Goal: Find contact information: Find contact information

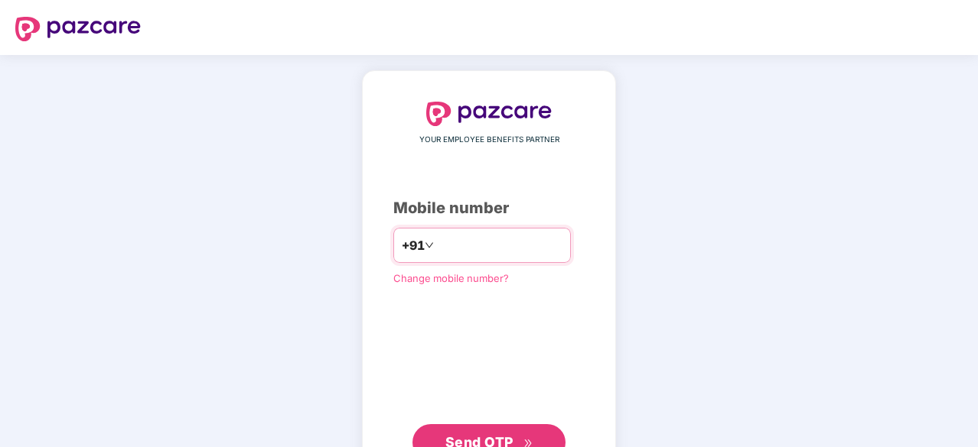
type input "**********"
click at [494, 434] on span "Send OTP" at bounding box center [479, 442] width 68 height 16
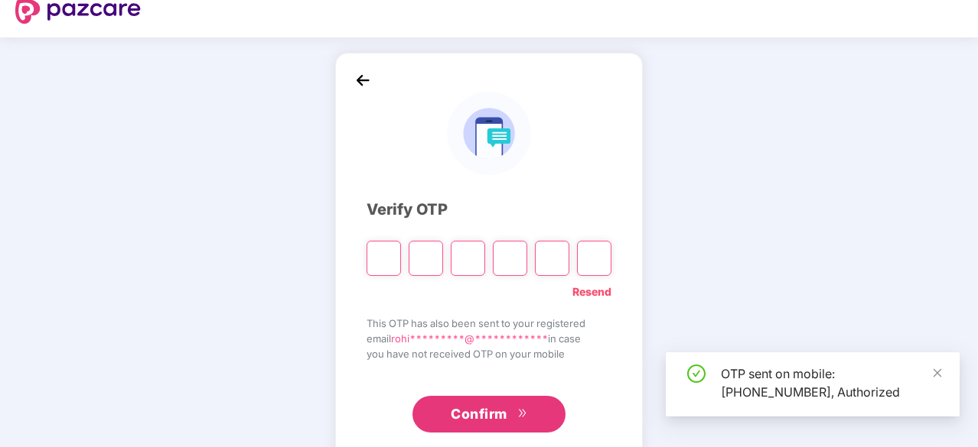
scroll to position [50, 0]
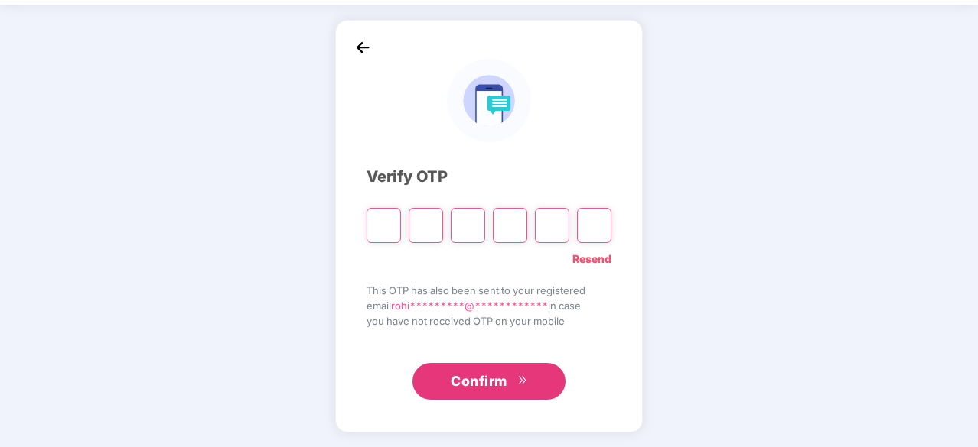
type input "*"
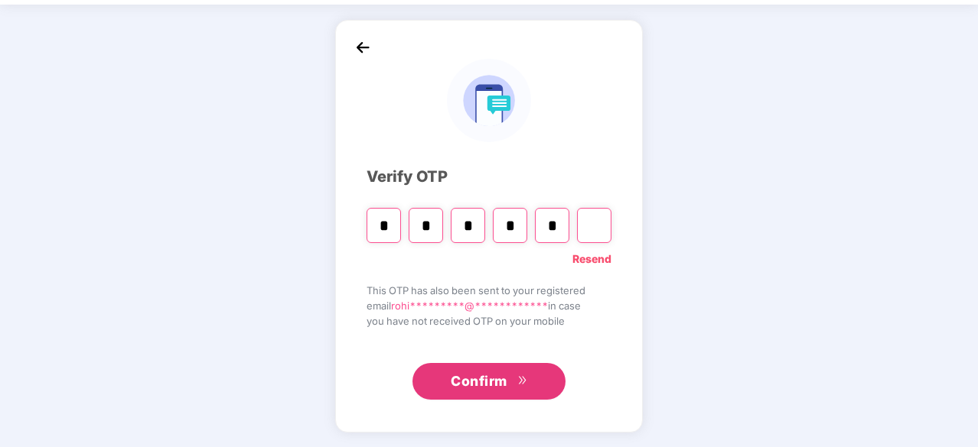
type input "*"
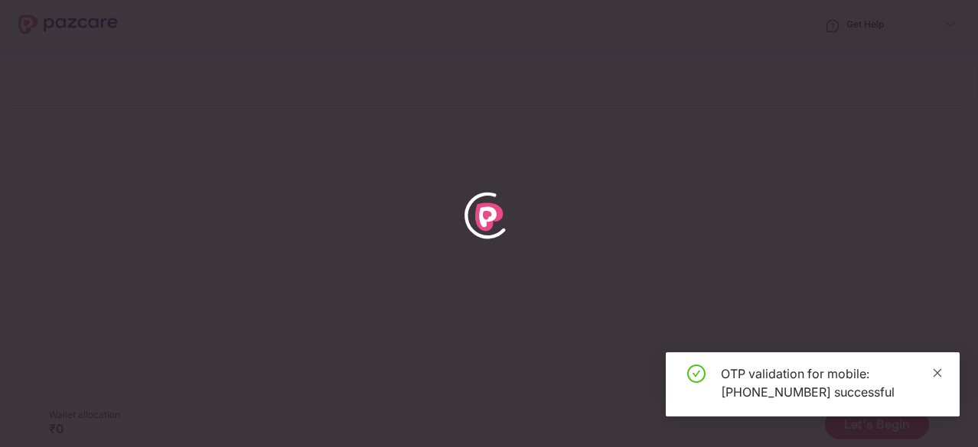
click at [935, 374] on icon "close" at bounding box center [937, 373] width 11 height 11
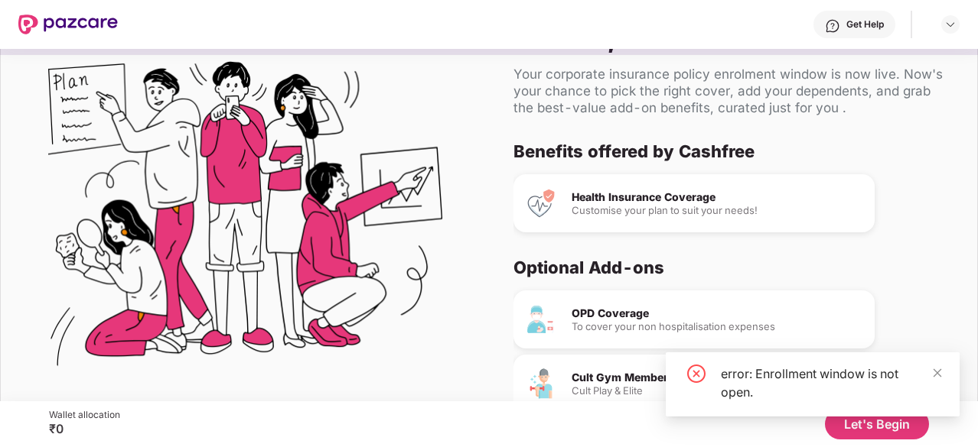
scroll to position [89, 0]
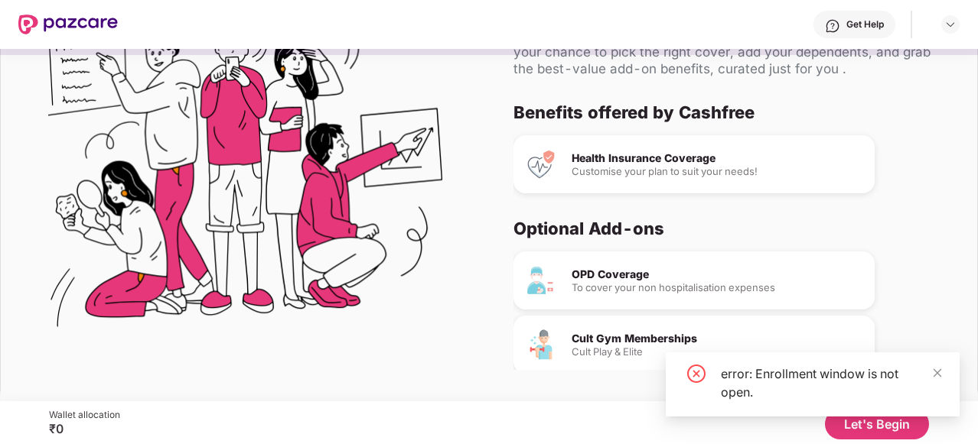
click at [942, 370] on div "error: Enrollment window is not open." at bounding box center [813, 385] width 294 height 64
click at [938, 372] on icon "close" at bounding box center [937, 373] width 8 height 8
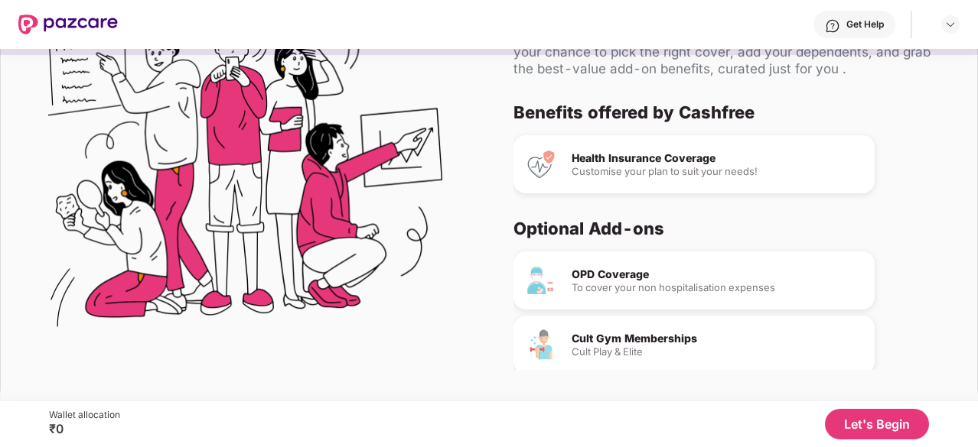
click at [886, 418] on button "Let's Begin" at bounding box center [877, 424] width 104 height 31
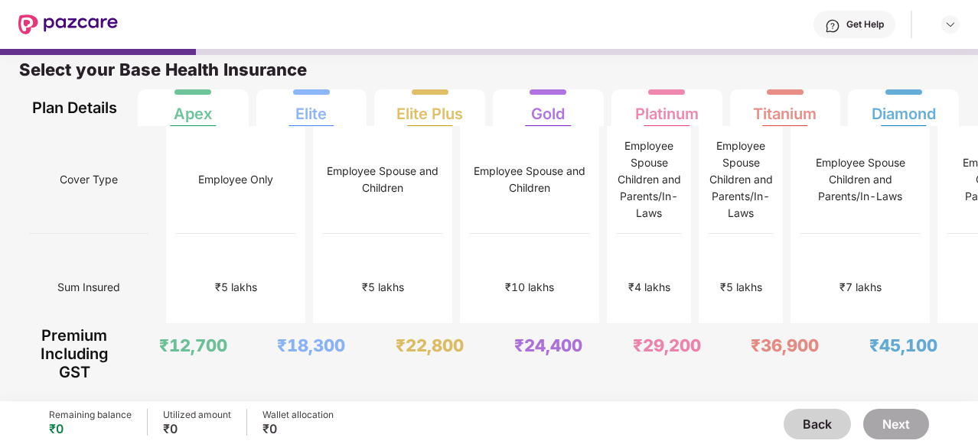
scroll to position [8, 0]
click at [709, 244] on div "₹5 lakhs" at bounding box center [741, 289] width 64 height 108
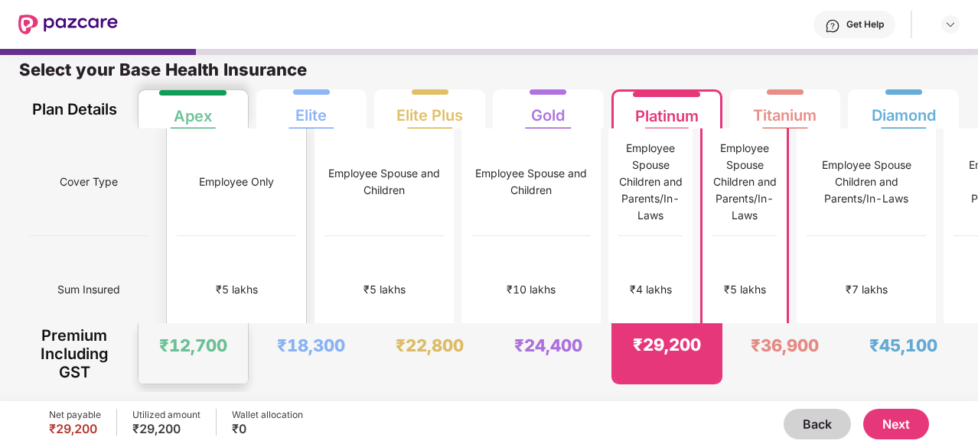
click at [197, 276] on div "₹5 lakhs" at bounding box center [236, 290] width 119 height 108
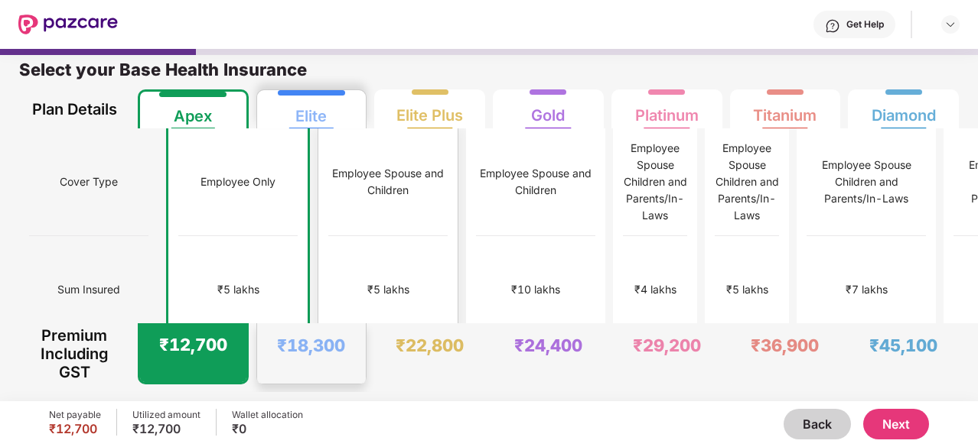
click at [367, 281] on div "₹5 lakhs" at bounding box center [388, 289] width 42 height 17
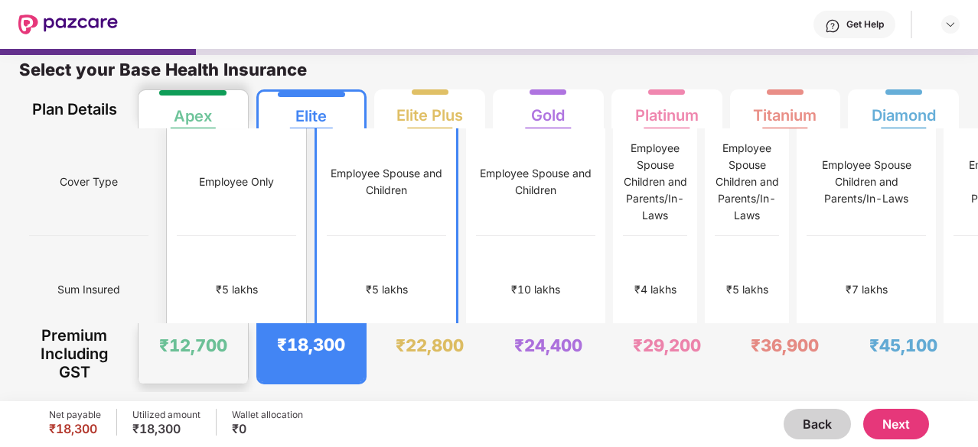
click at [216, 281] on div "₹5 lakhs" at bounding box center [237, 289] width 42 height 17
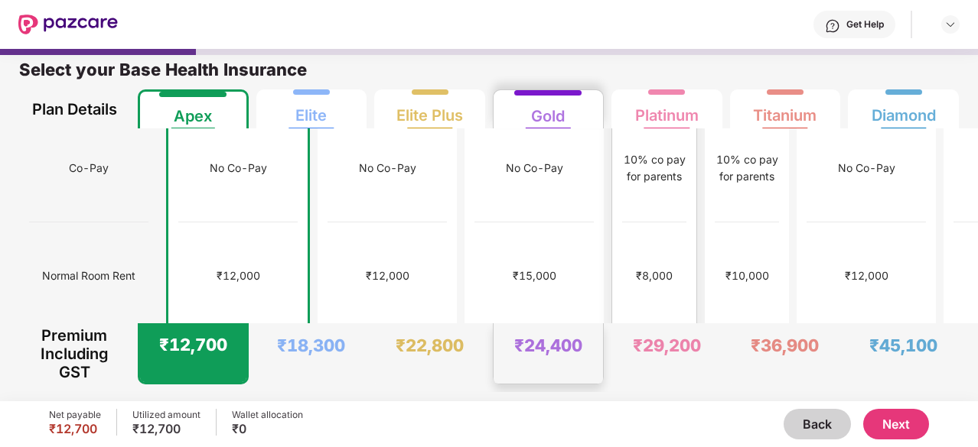
scroll to position [0, 0]
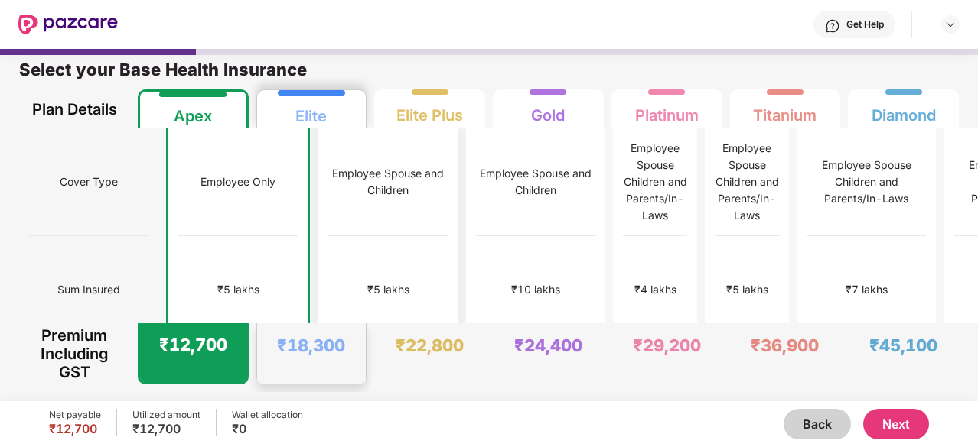
click at [330, 344] on div "No Co-Pay" at bounding box center [387, 398] width 119 height 108
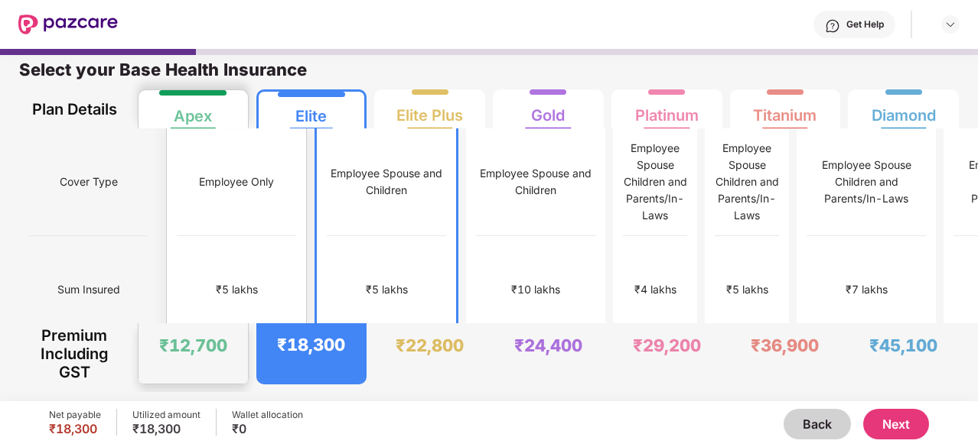
click at [231, 344] on div "No Co-Pay" at bounding box center [236, 398] width 119 height 108
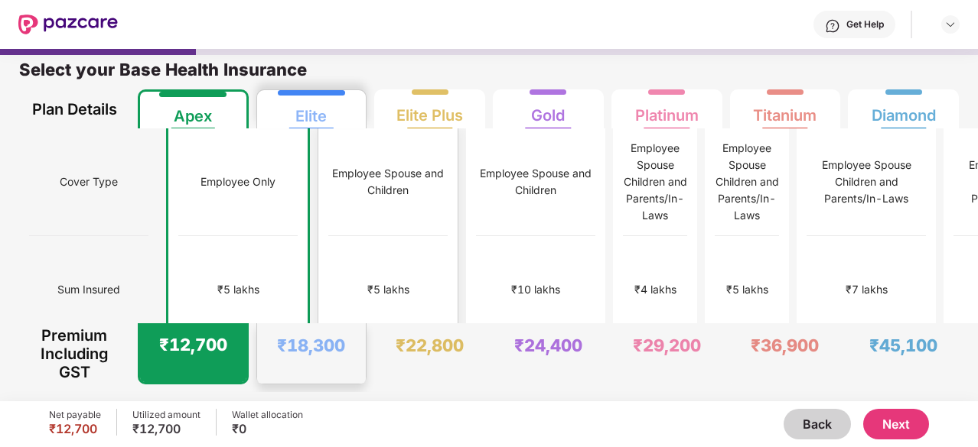
click at [328, 305] on div "₹5 lakhs" at bounding box center [387, 290] width 119 height 108
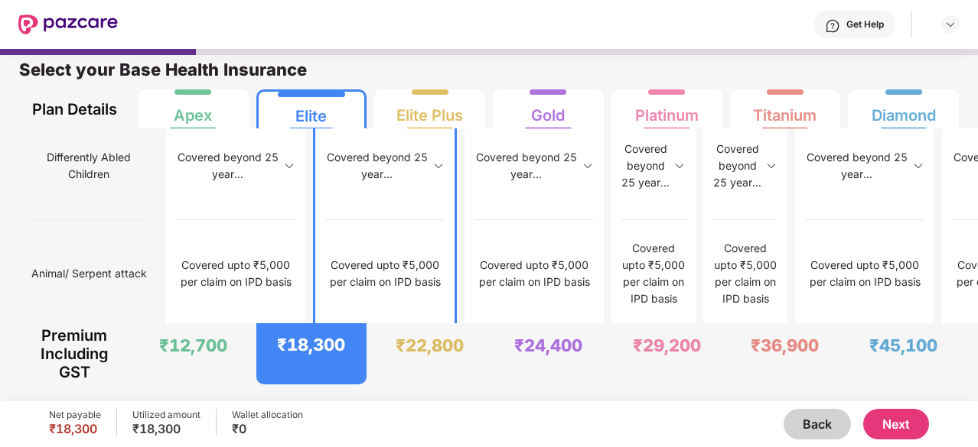
scroll to position [2074, 0]
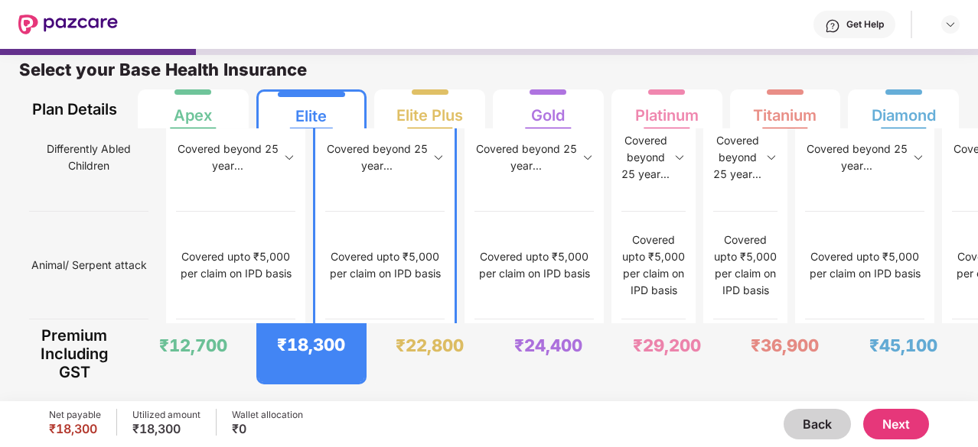
click at [940, 25] on div at bounding box center [943, 24] width 32 height 18
click at [942, 25] on div at bounding box center [950, 24] width 18 height 18
click at [854, 25] on div "Get Help" at bounding box center [864, 24] width 37 height 12
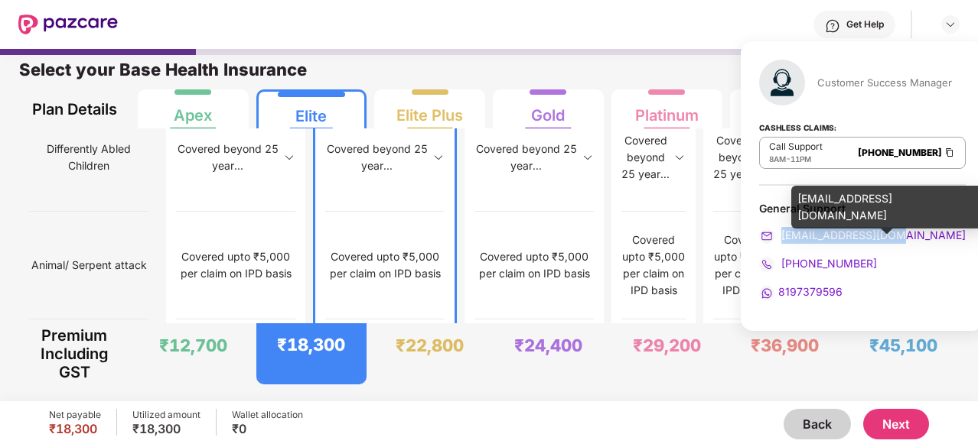
drag, startPoint x: 903, startPoint y: 234, endPoint x: 781, endPoint y: 239, distance: 121.7
click at [781, 239] on div "[EMAIL_ADDRESS][DOMAIN_NAME]" at bounding box center [862, 235] width 207 height 17
copy span "[EMAIL_ADDRESS][DOMAIN_NAME]"
